Goal: Find specific fact: Find specific fact

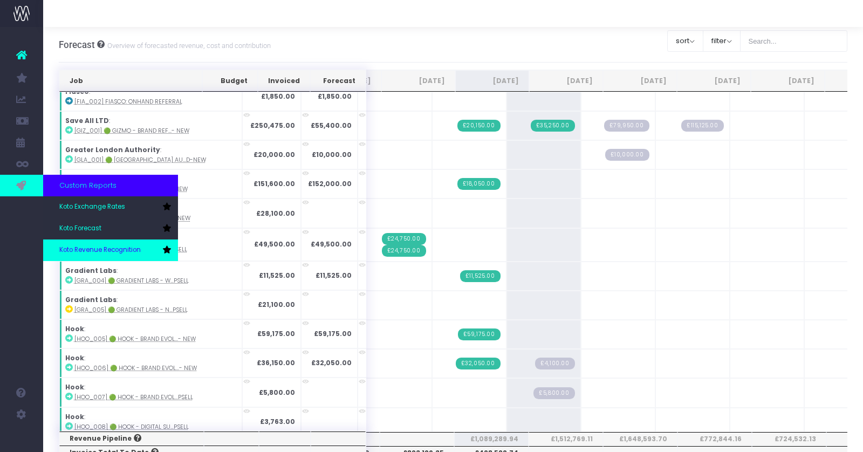
click at [95, 246] on span "Koto Revenue Recognition" at bounding box center [99, 250] width 81 height 10
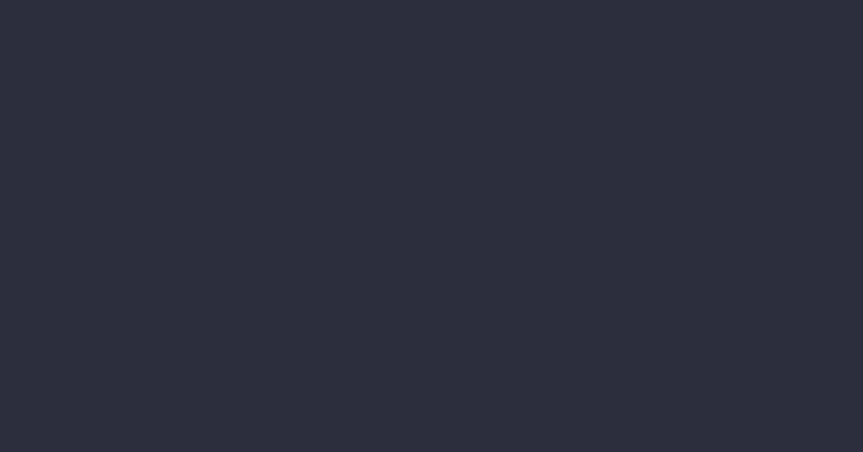
click at [178, 261] on li "WIP Items Progress" at bounding box center [110, 272] width 135 height 22
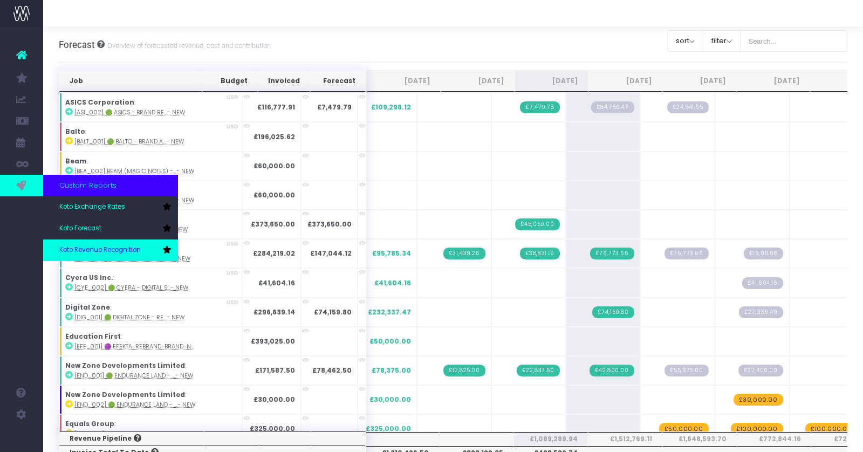
click at [102, 243] on link "Koto Revenue Recognition" at bounding box center [110, 250] width 135 height 22
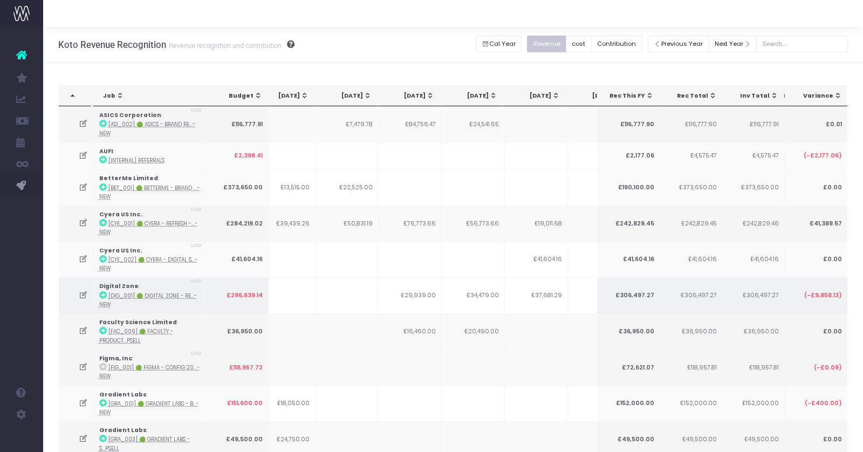
scroll to position [0, 176]
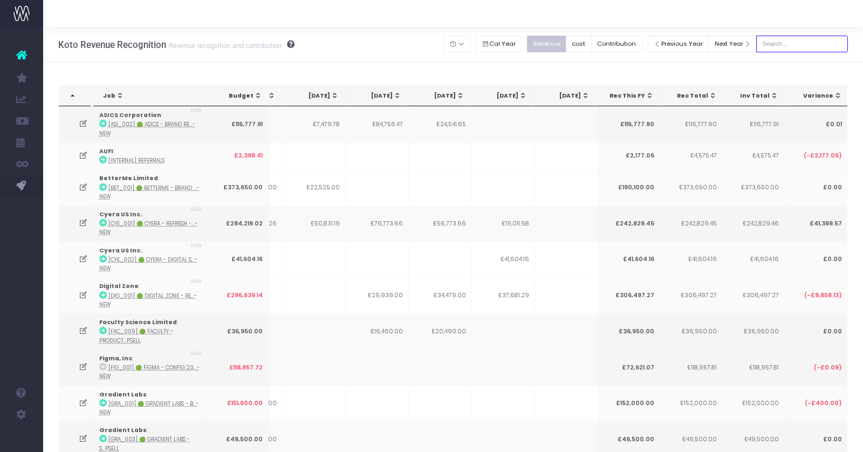
click at [780, 52] on input "text" at bounding box center [802, 44] width 92 height 17
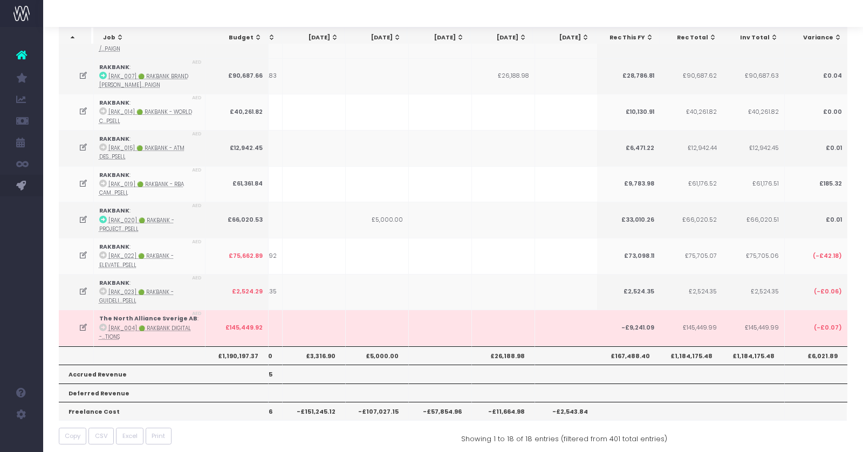
type input "rakbank"
drag, startPoint x: 614, startPoint y: 349, endPoint x: 681, endPoint y: 349, distance: 66.8
click at [681, 349] on tr "£1,190,197.37 £57,925.06 £44,280.36 £30,777.10 £3,316.90 £5,000.00 £26,188.98 £…" at bounding box center [493, 355] width 1219 height 18
click at [651, 354] on th "£167,488.40" at bounding box center [627, 355] width 63 height 18
drag, startPoint x: 614, startPoint y: 350, endPoint x: 649, endPoint y: 350, distance: 35.0
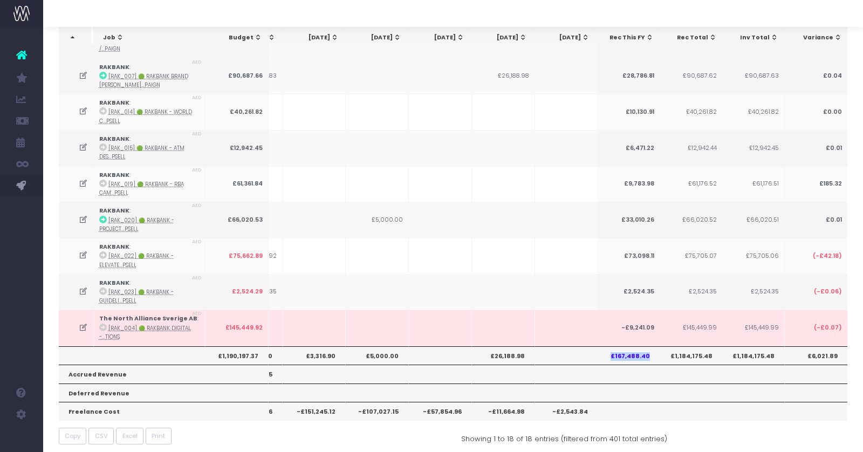
click at [649, 350] on th "£167,488.40" at bounding box center [627, 355] width 63 height 18
copy th "£167,488.40"
